Goal: Check status: Check status

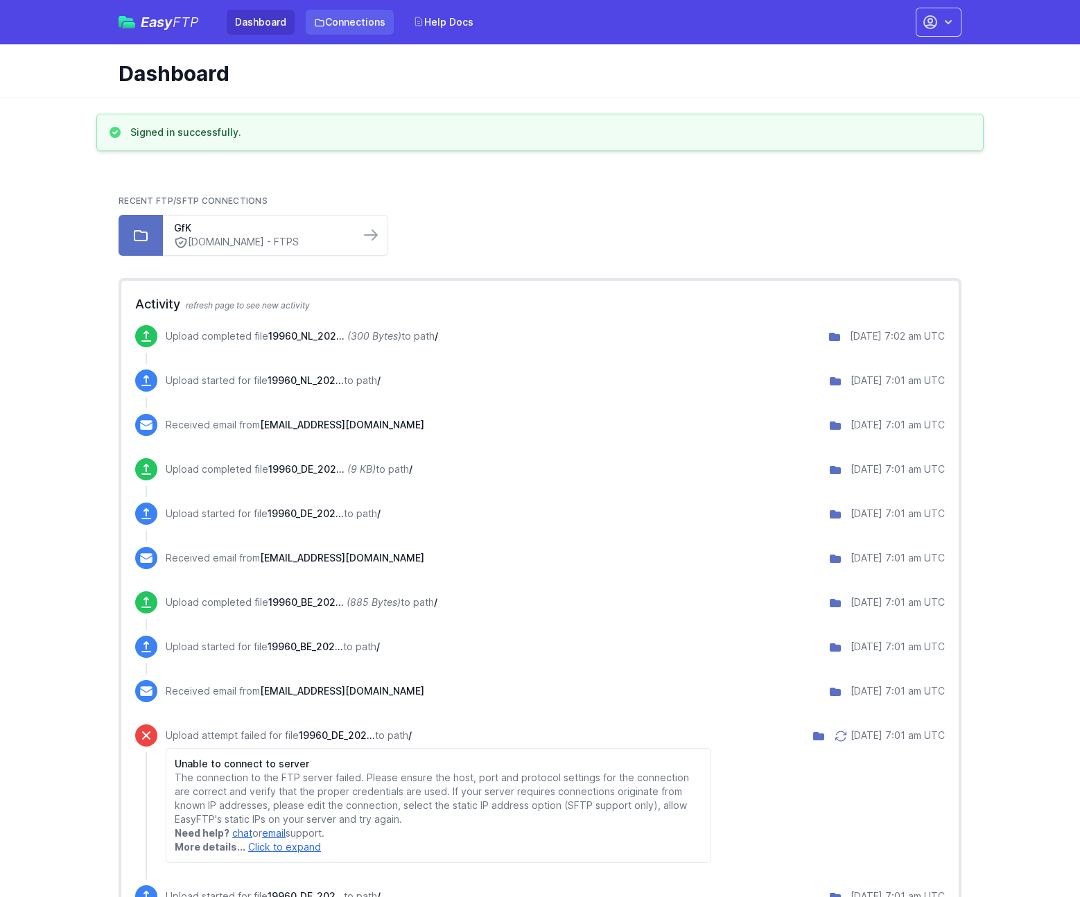
click at [337, 21] on link "Connections" at bounding box center [350, 22] width 88 height 25
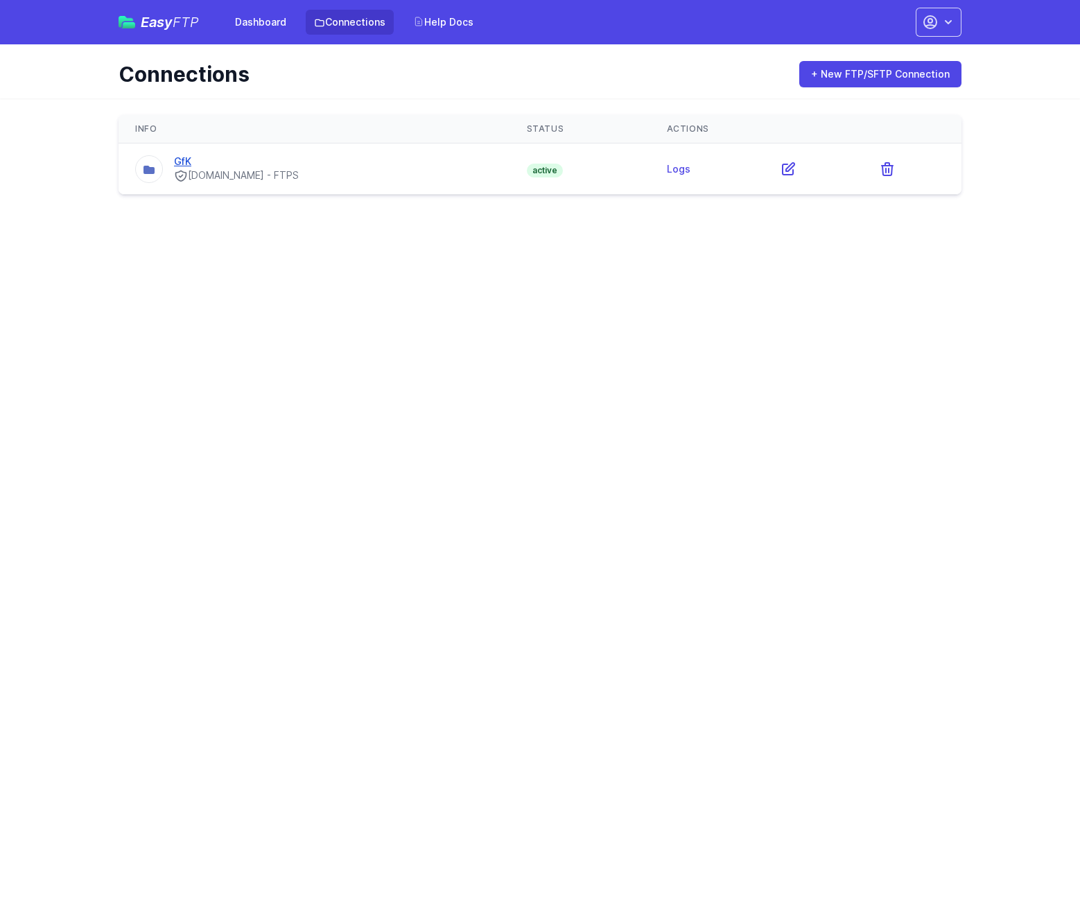
click at [187, 159] on link "GfK" at bounding box center [182, 161] width 17 height 12
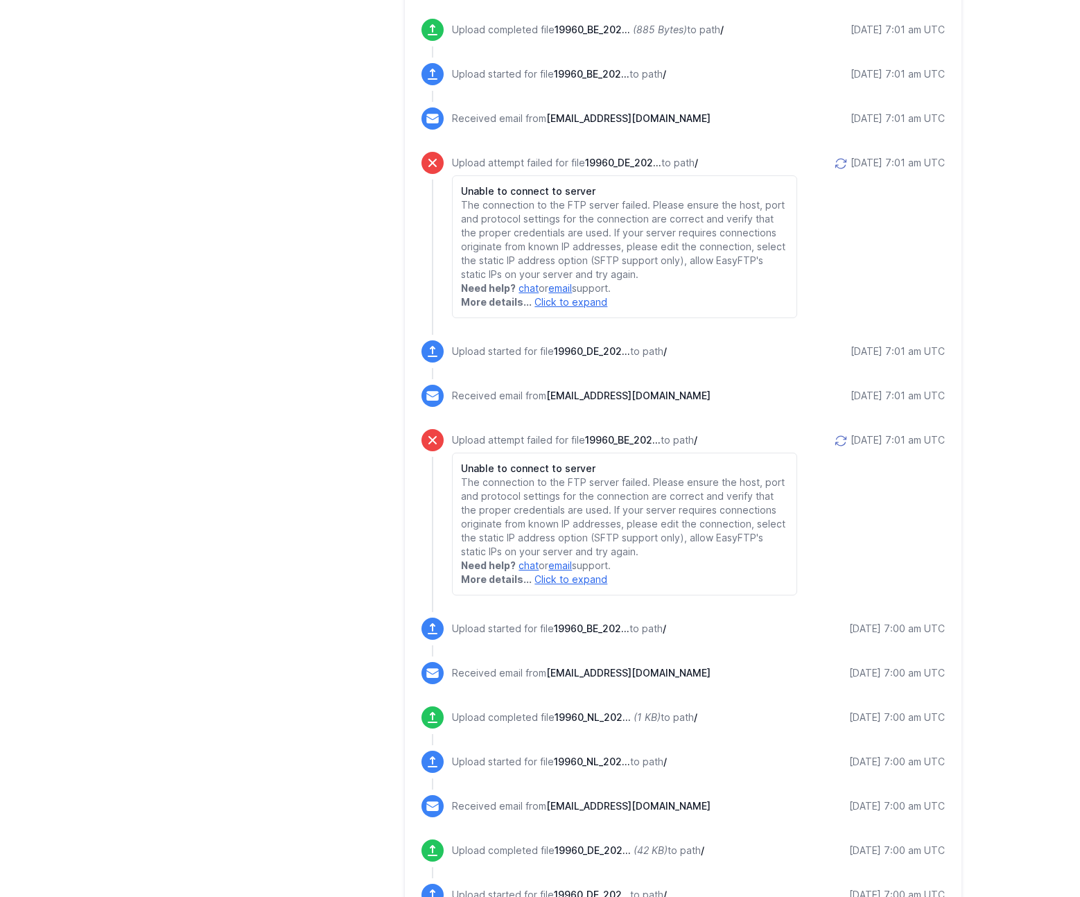
scroll to position [978, 0]
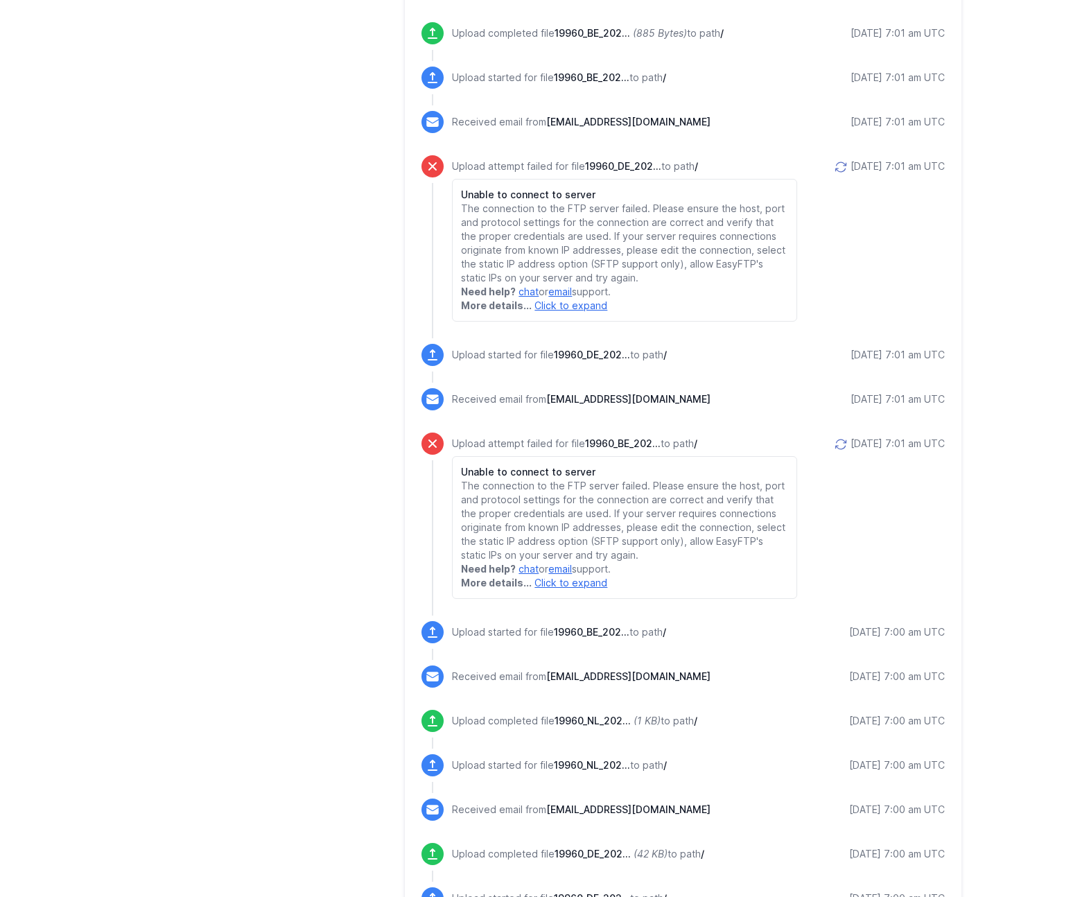
drag, startPoint x: 827, startPoint y: 170, endPoint x: 830, endPoint y: 178, distance: 8.1
click at [834, 170] on icon at bounding box center [841, 167] width 14 height 14
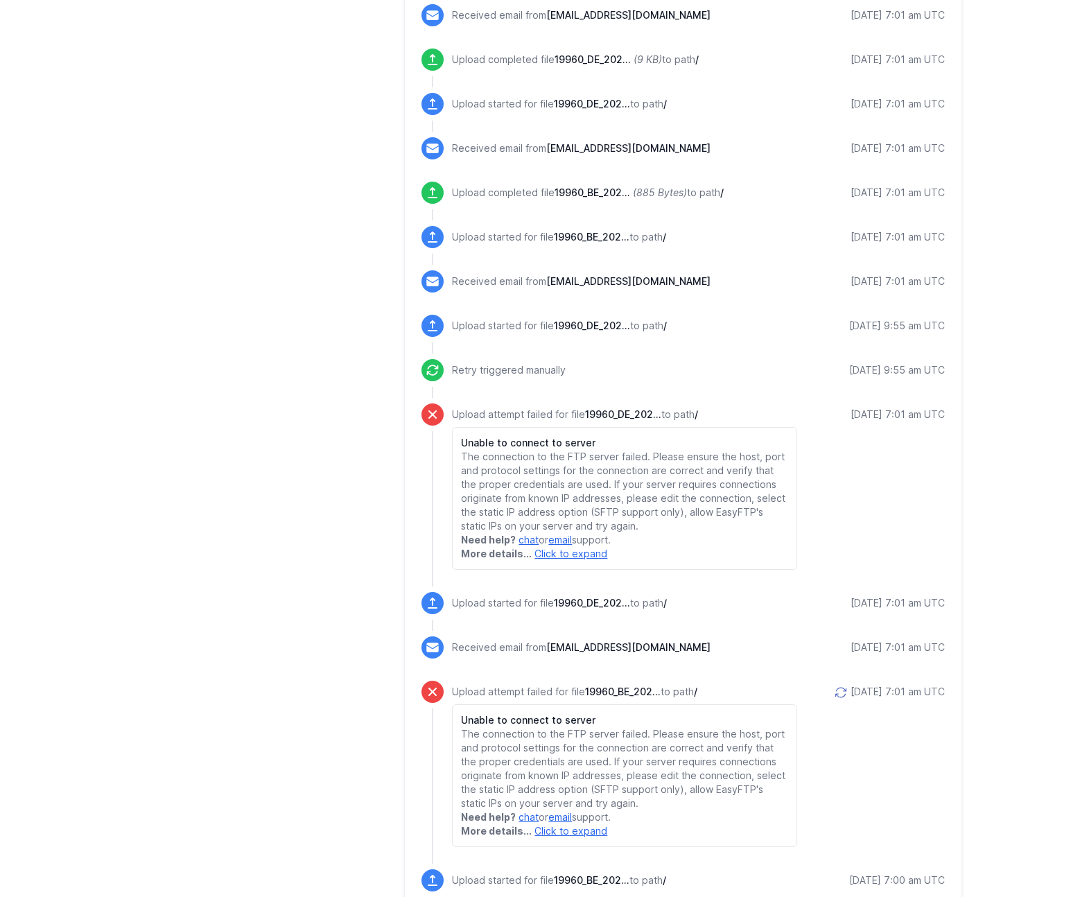
scroll to position [990, 0]
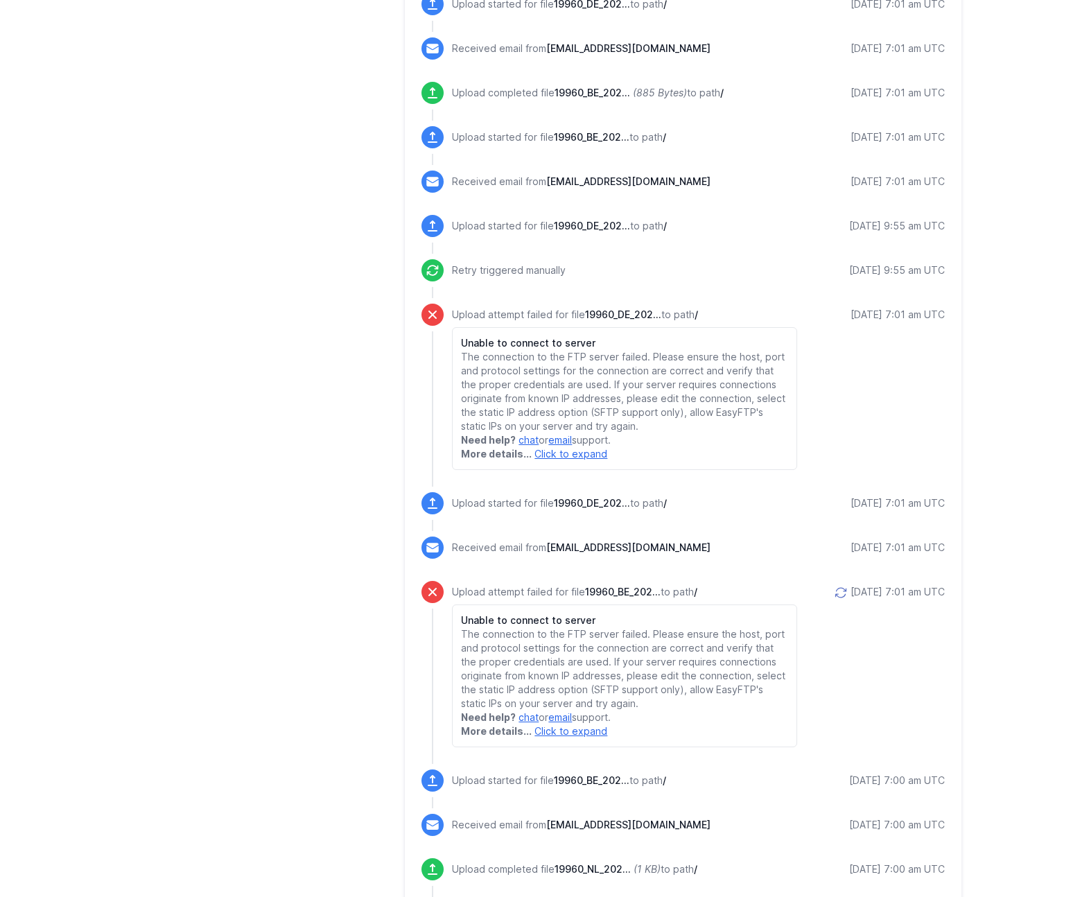
click at [836, 591] on icon at bounding box center [841, 593] width 10 height 10
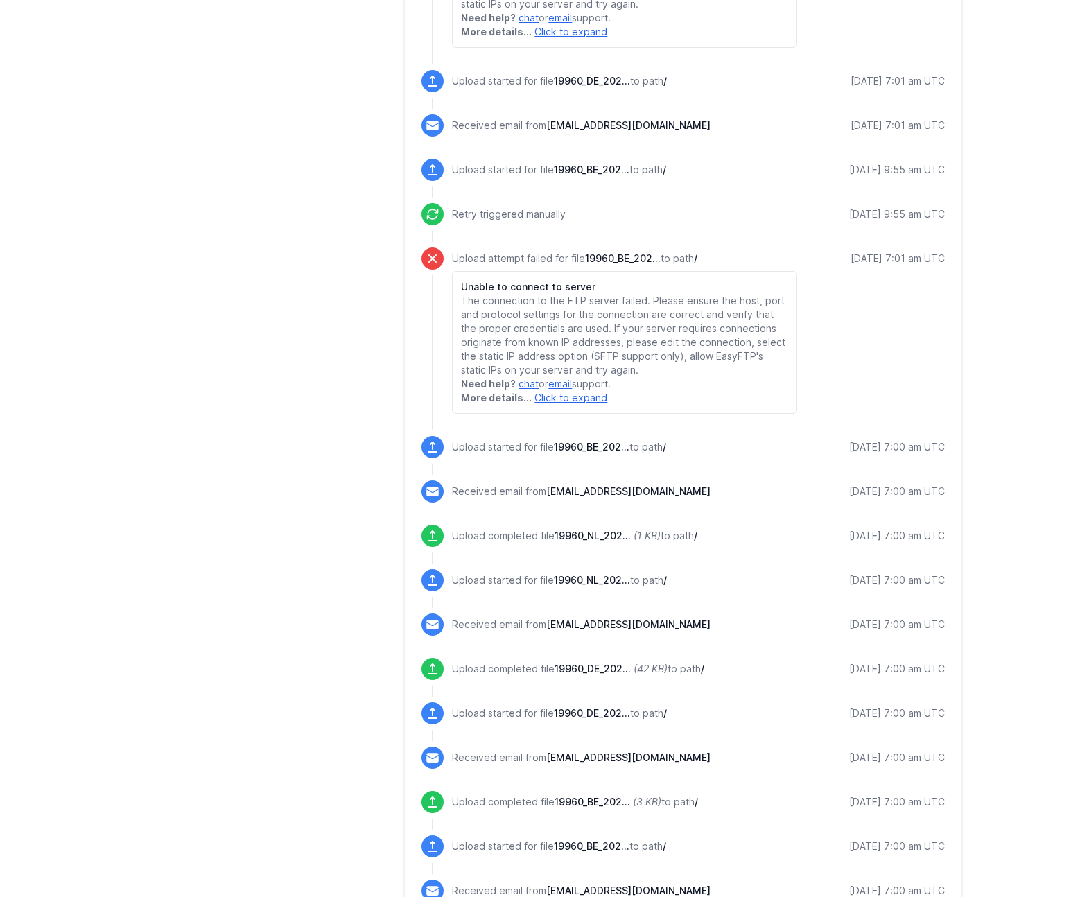
scroll to position [1457, 0]
click at [566, 399] on link "Click to expand" at bounding box center [571, 397] width 73 height 12
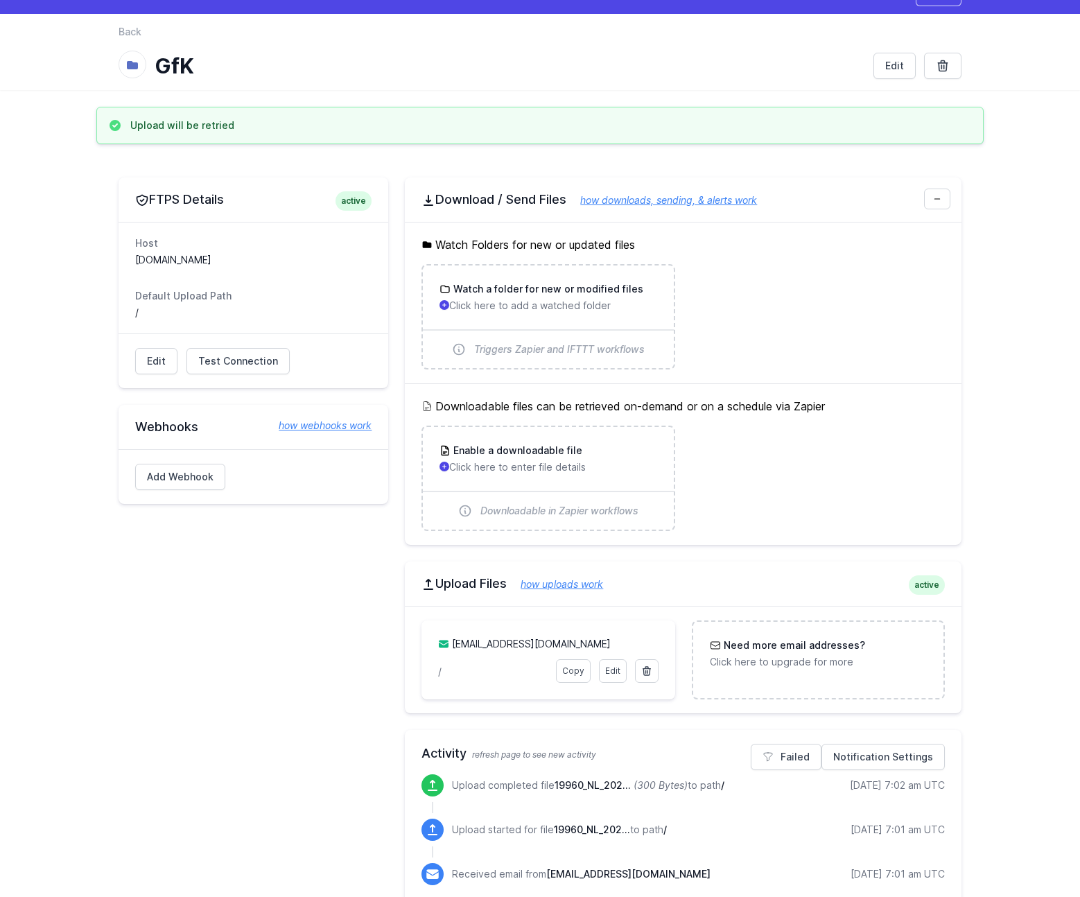
scroll to position [0, 0]
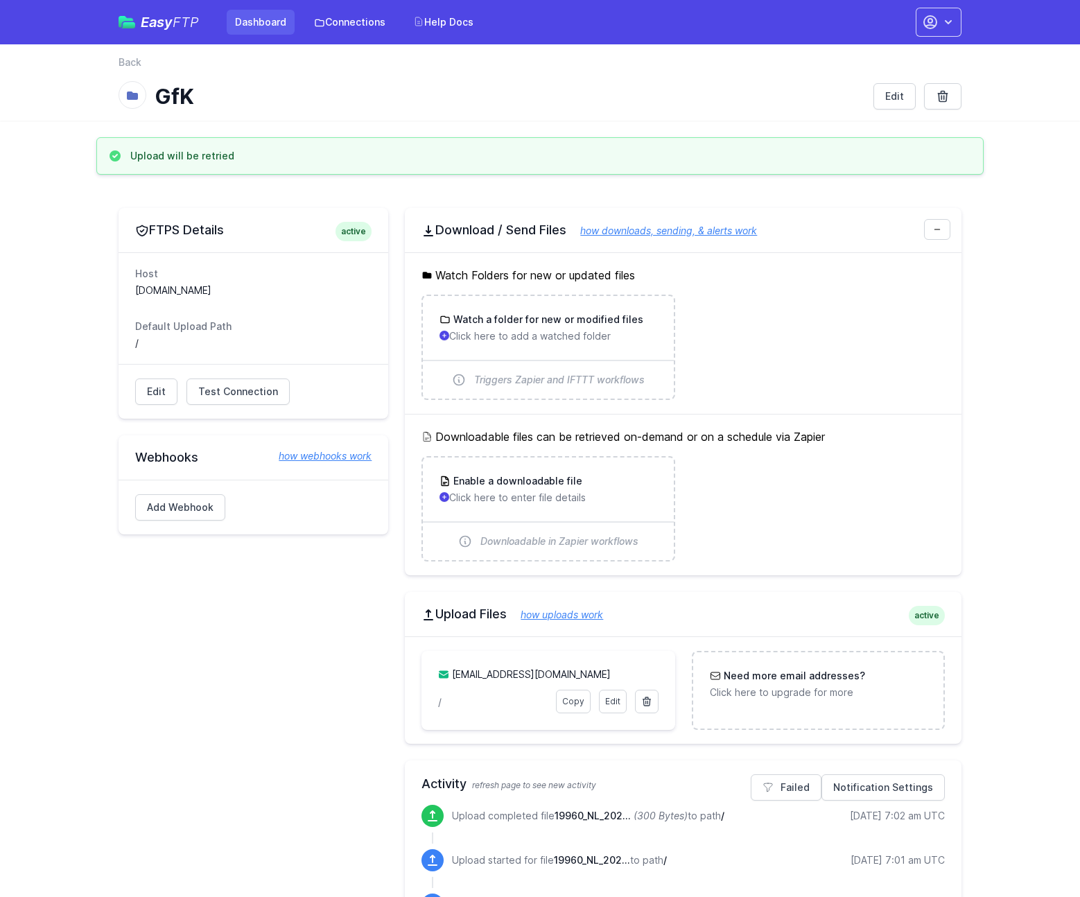
click at [277, 20] on link "Dashboard" at bounding box center [261, 22] width 68 height 25
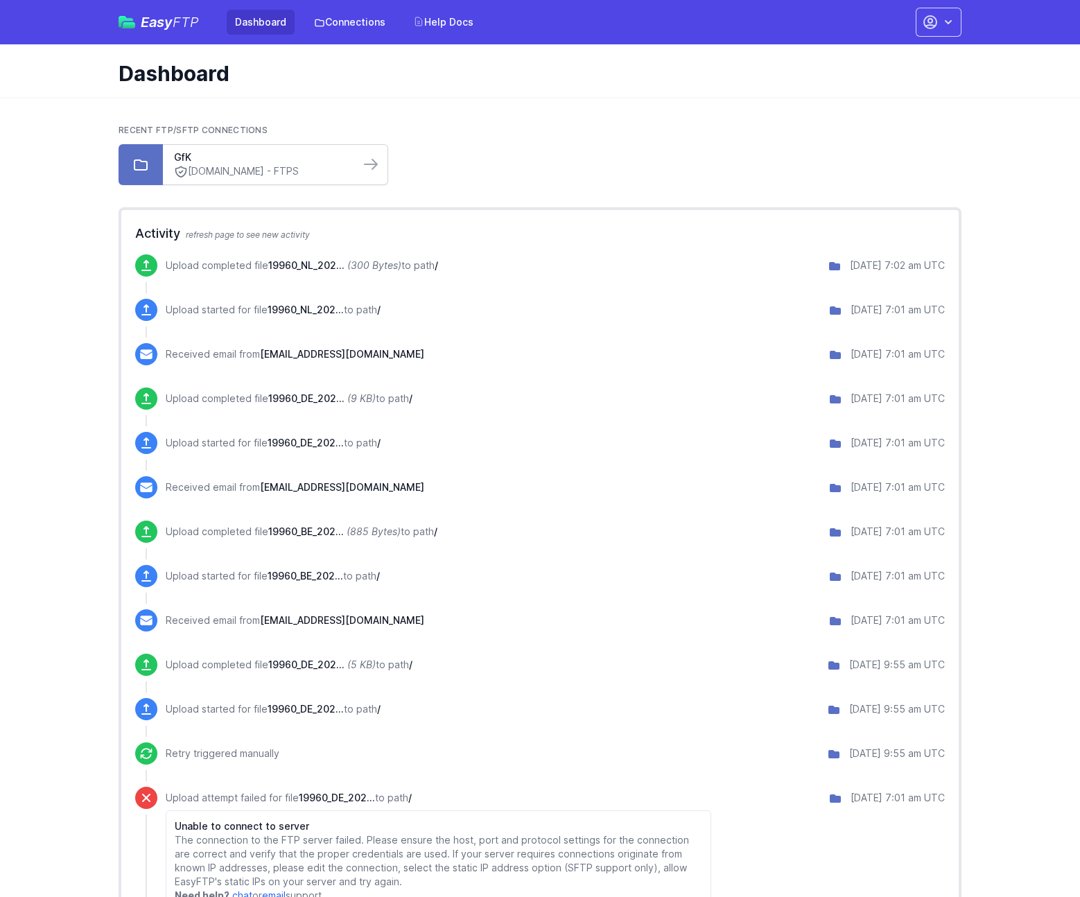
click at [252, 164] on link "[DOMAIN_NAME] - FTPS" at bounding box center [261, 171] width 175 height 15
